Goal: Transaction & Acquisition: Purchase product/service

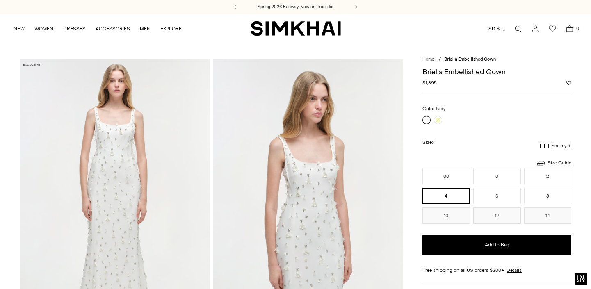
click at [298, 205] on img at bounding box center [308, 201] width 190 height 285
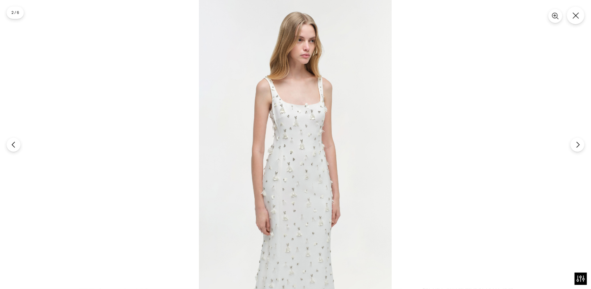
click at [298, 205] on img at bounding box center [295, 144] width 193 height 289
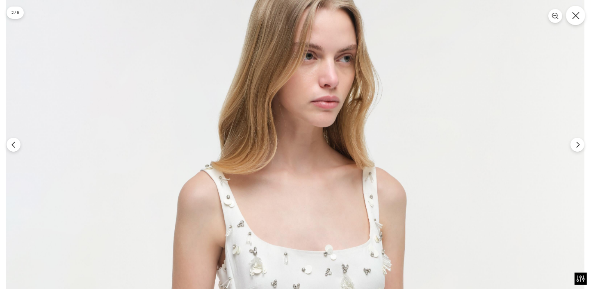
click at [576, 14] on icon "Close" at bounding box center [575, 15] width 7 height 7
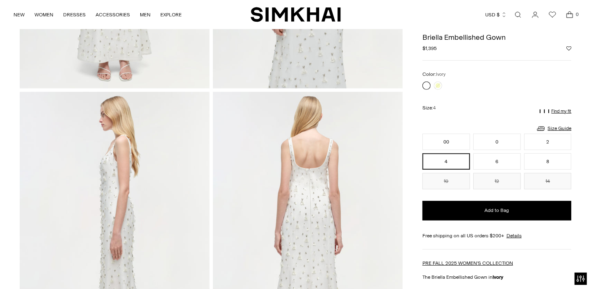
scroll to position [0, 0]
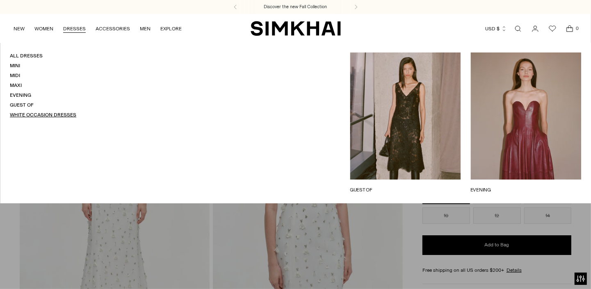
click at [23, 114] on link "White Occasion Dresses" at bounding box center [43, 115] width 66 height 6
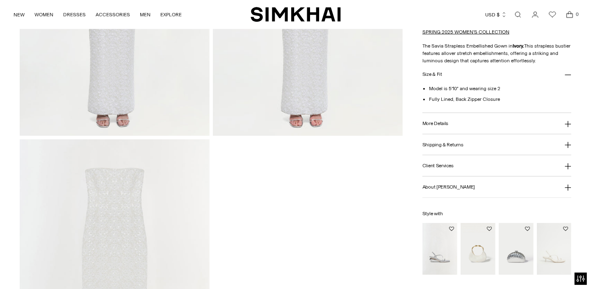
scroll to position [1024, 0]
